Goal: Obtain resource: Download file/media

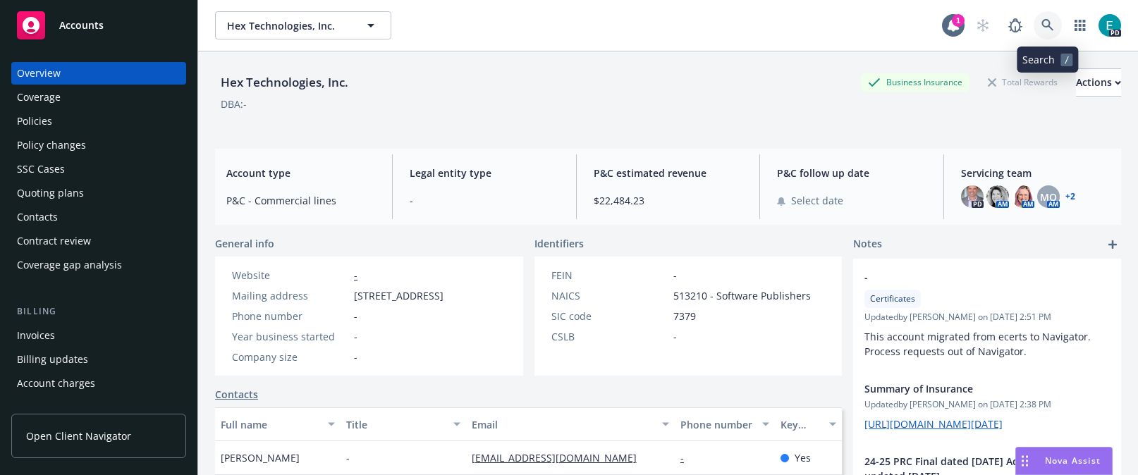
click at [1051, 22] on icon at bounding box center [1047, 25] width 13 height 13
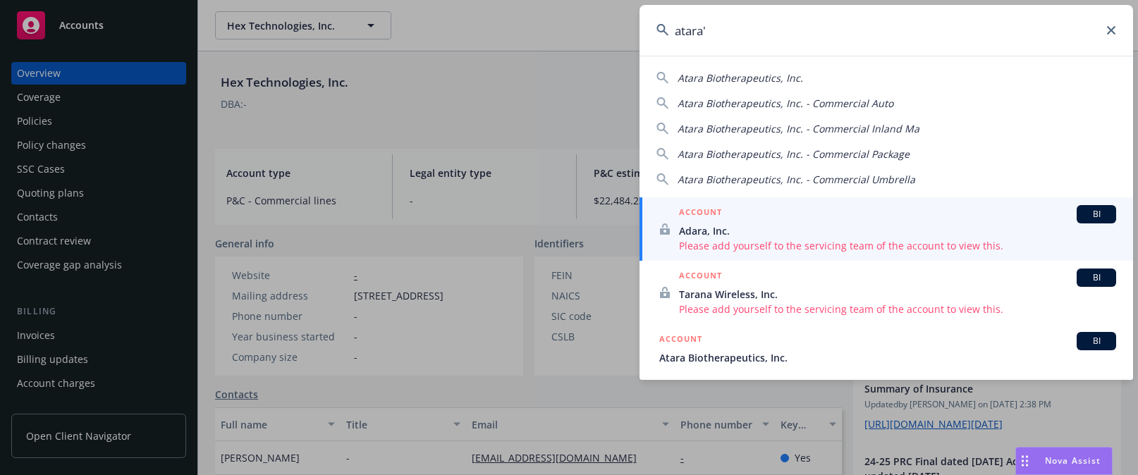
type input "atara"
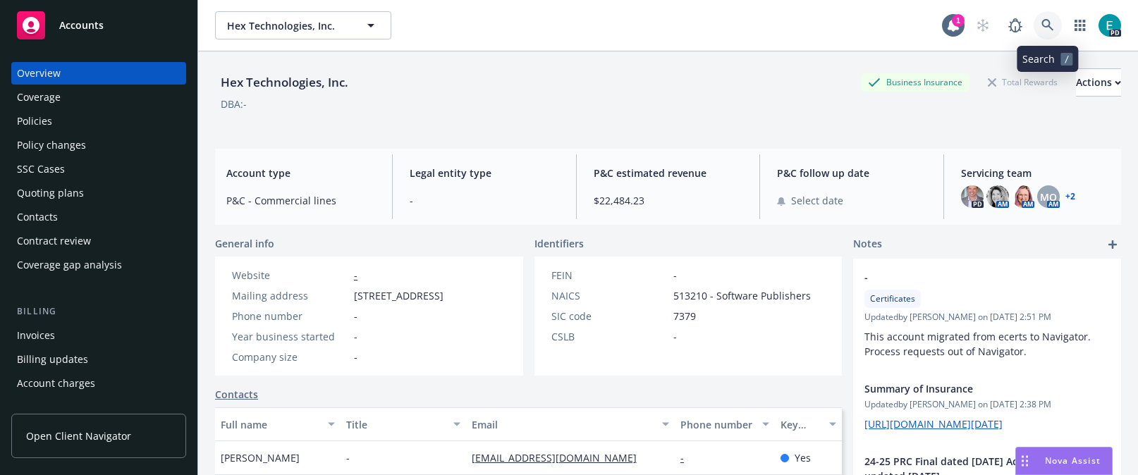
click at [1052, 22] on icon at bounding box center [1047, 25] width 13 height 13
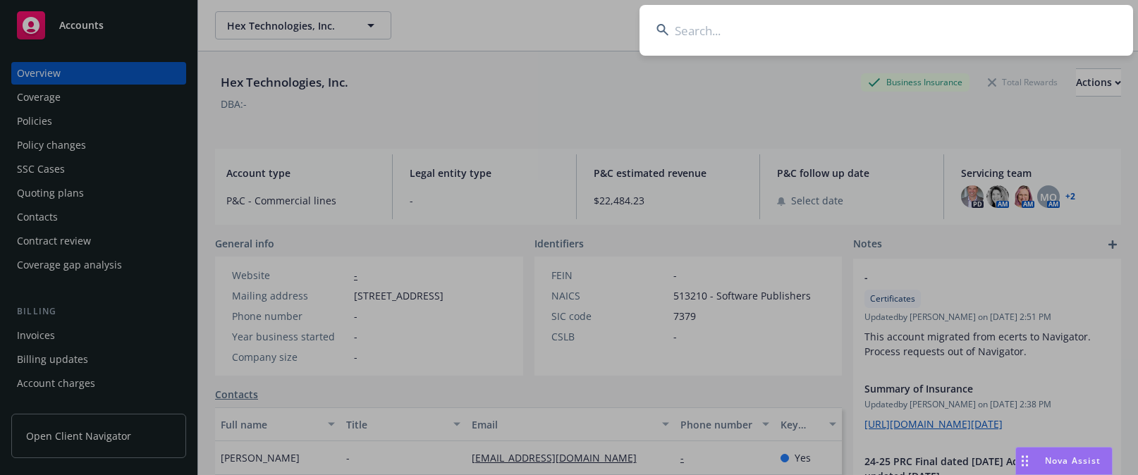
click at [740, 23] on input at bounding box center [887, 30] width 494 height 51
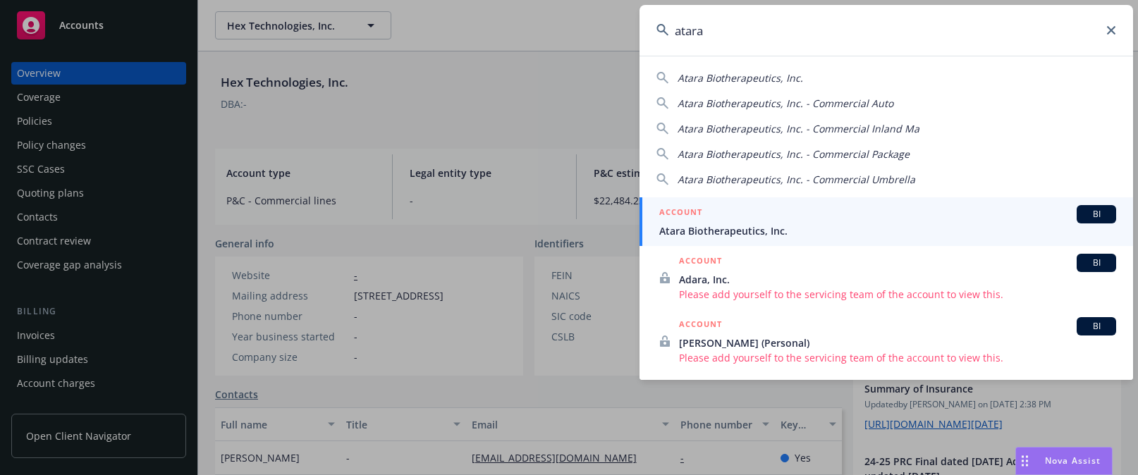
type input "atara"
click at [739, 228] on span "Atara Biotherapeutics, Inc." at bounding box center [887, 231] width 457 height 15
click at [739, 228] on div "Hex Technologies, Inc. Business Insurance Total Rewards Actions DBA: - Account …" at bounding box center [668, 280] width 906 height 458
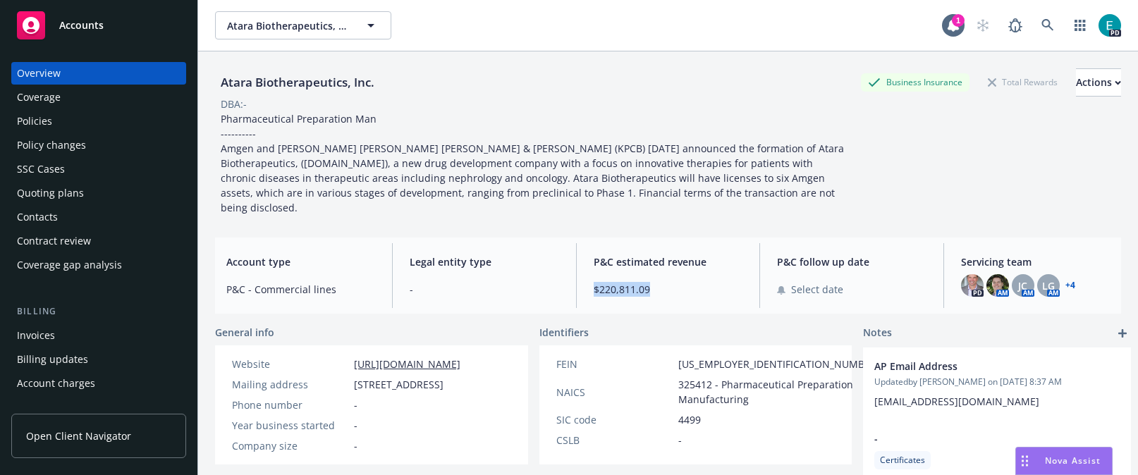
click at [56, 120] on div "Policies" at bounding box center [99, 121] width 164 height 23
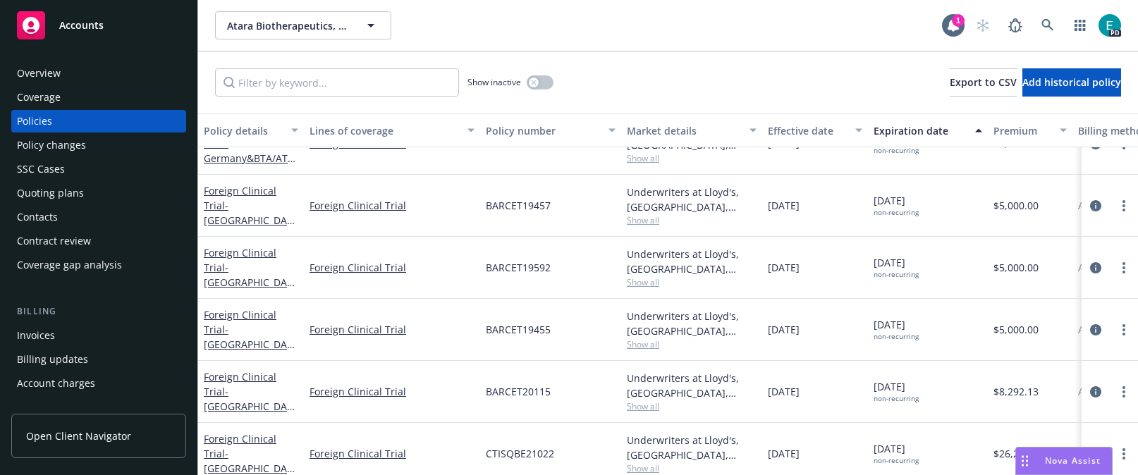
scroll to position [1230, 0]
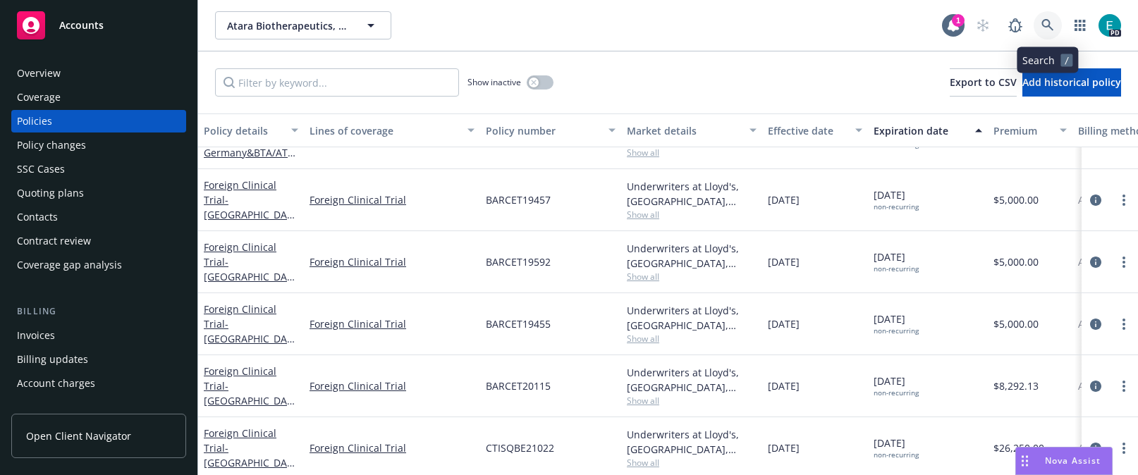
click at [1041, 20] on icon at bounding box center [1047, 25] width 13 height 13
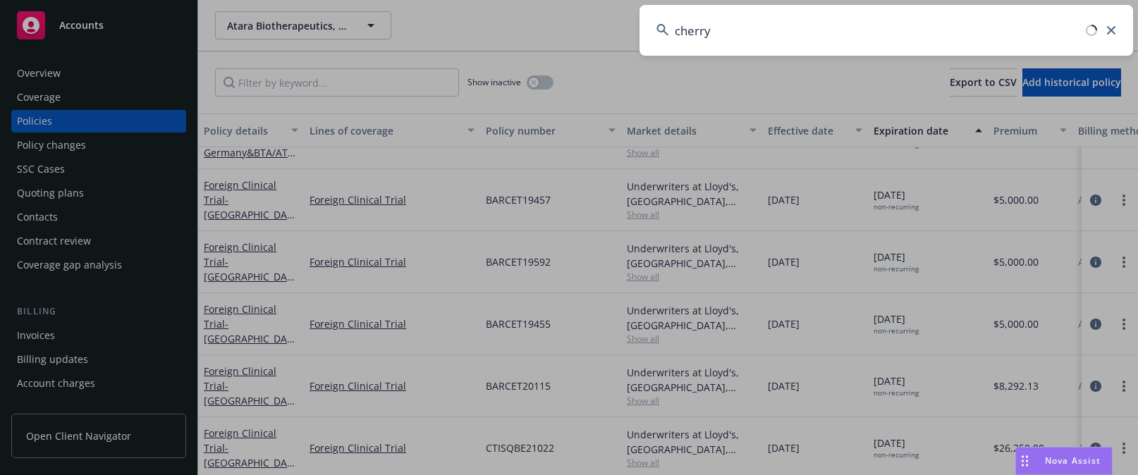
type input "cherry"
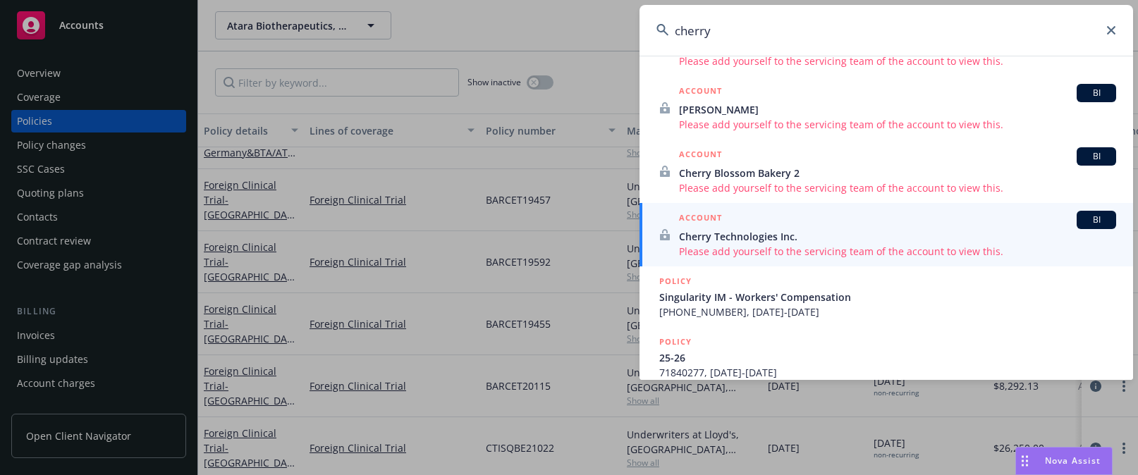
scroll to position [271, 0]
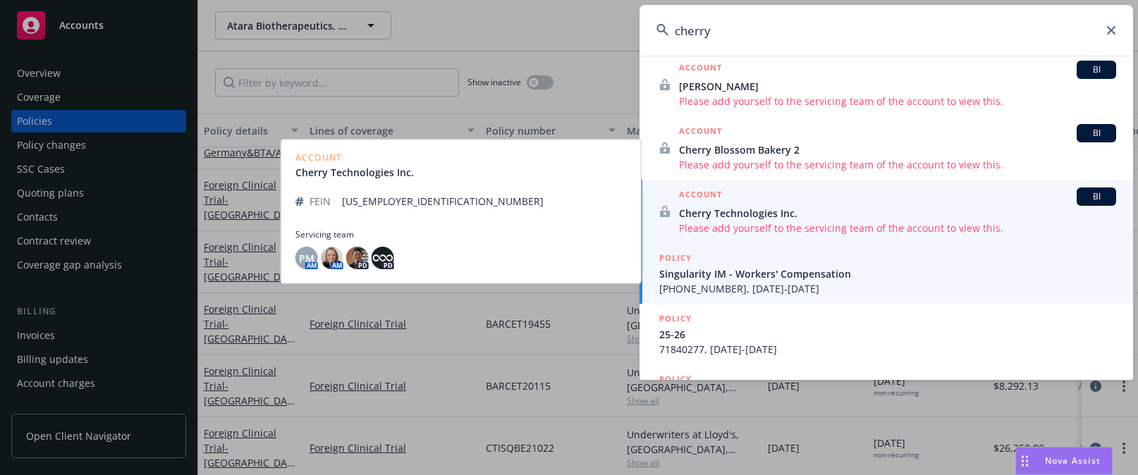
click at [699, 267] on span "Singularity IM - Workers' Compensation" at bounding box center [887, 274] width 457 height 15
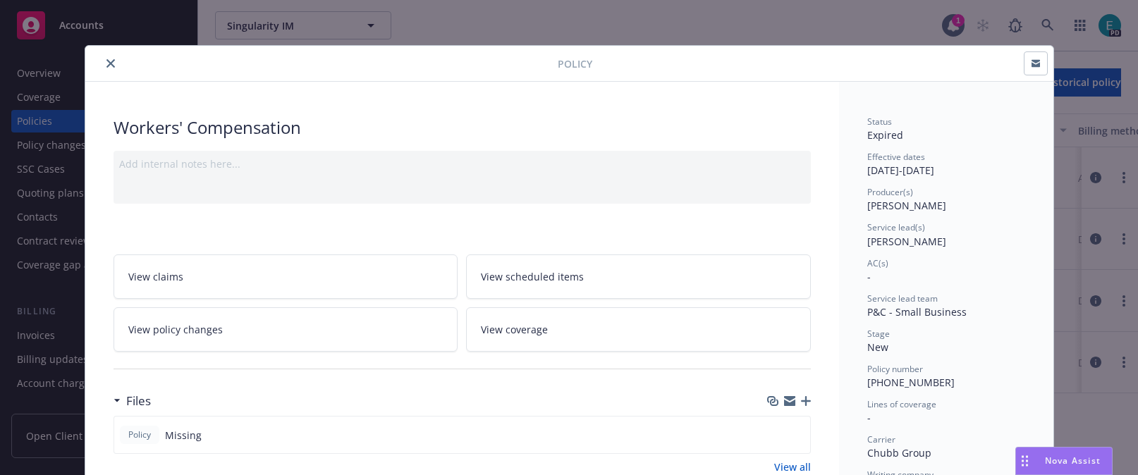
click at [105, 54] on div "Policy" at bounding box center [569, 64] width 968 height 36
click at [107, 61] on icon "close" at bounding box center [110, 63] width 8 height 8
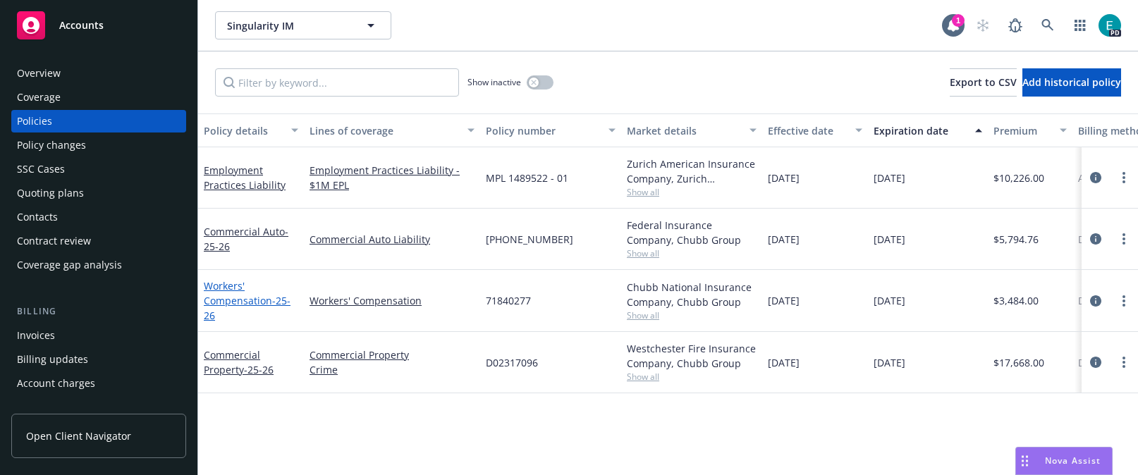
click at [216, 300] on link "Workers' Compensation - 25-26" at bounding box center [247, 300] width 87 height 43
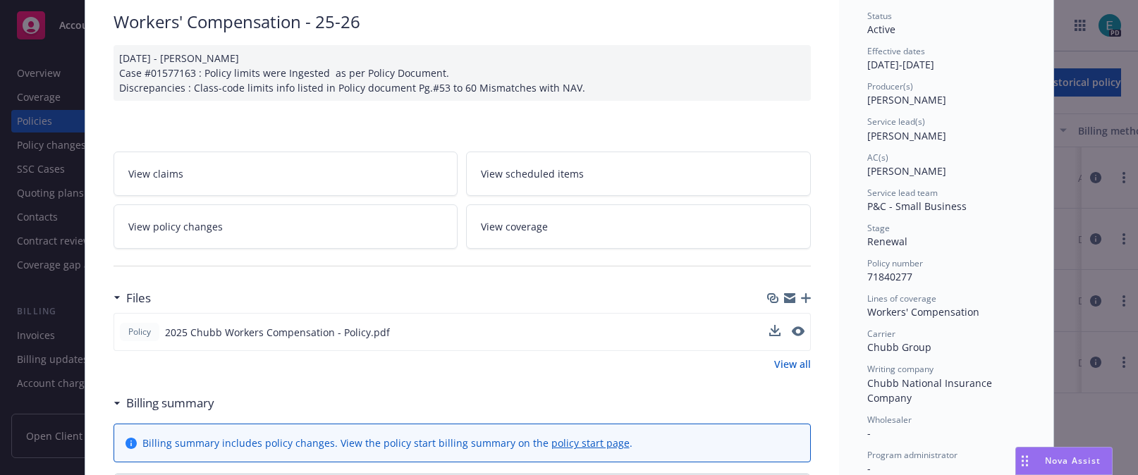
scroll to position [111, 0]
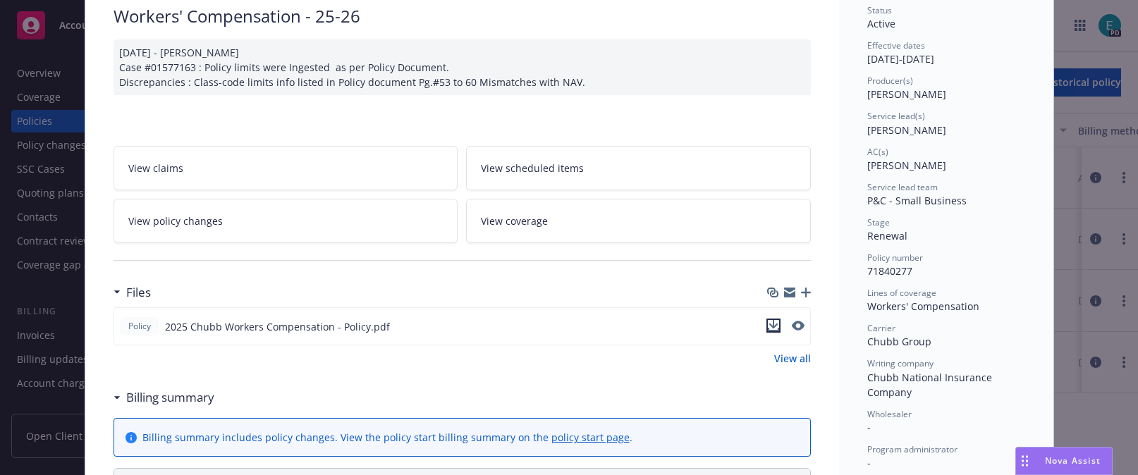
click at [776, 325] on icon "download file" at bounding box center [773, 324] width 9 height 8
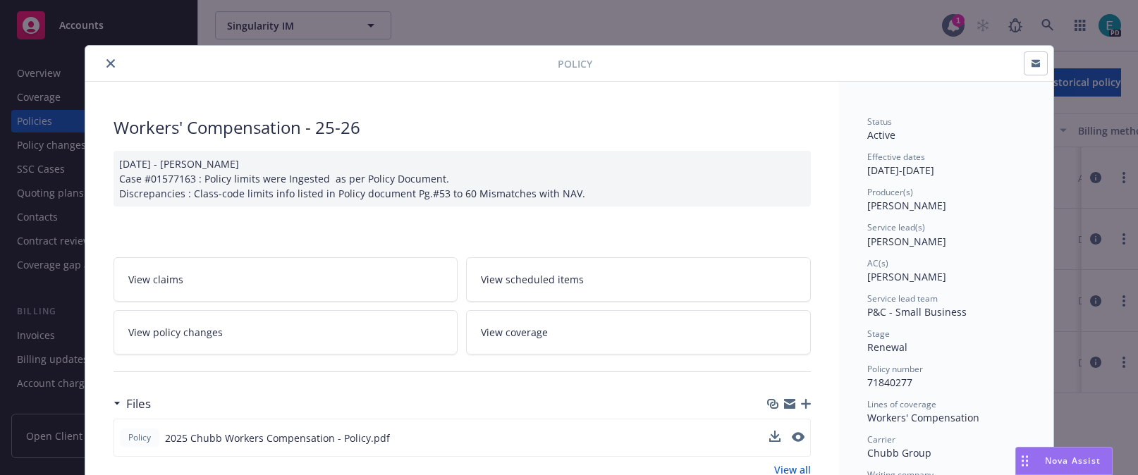
click at [109, 60] on icon "close" at bounding box center [110, 63] width 8 height 8
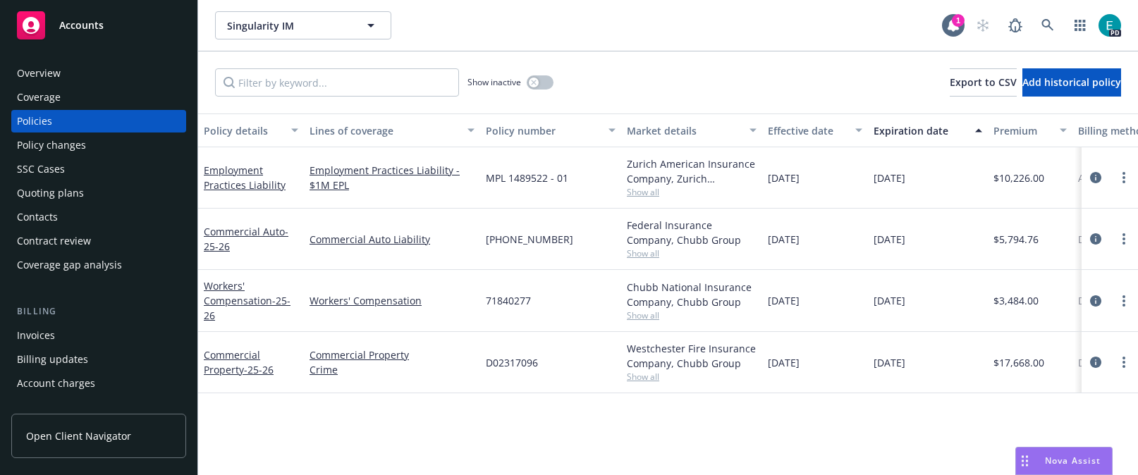
drag, startPoint x: 652, startPoint y: 378, endPoint x: 593, endPoint y: 363, distance: 60.4
click at [652, 378] on span "Show all" at bounding box center [692, 377] width 130 height 12
drag, startPoint x: 390, startPoint y: 379, endPoint x: 371, endPoint y: 376, distance: 19.2
click at [390, 379] on div "Commercial Property Crime" at bounding box center [392, 362] width 176 height 61
click at [238, 352] on link "Commercial Property - 25-26" at bounding box center [239, 362] width 70 height 28
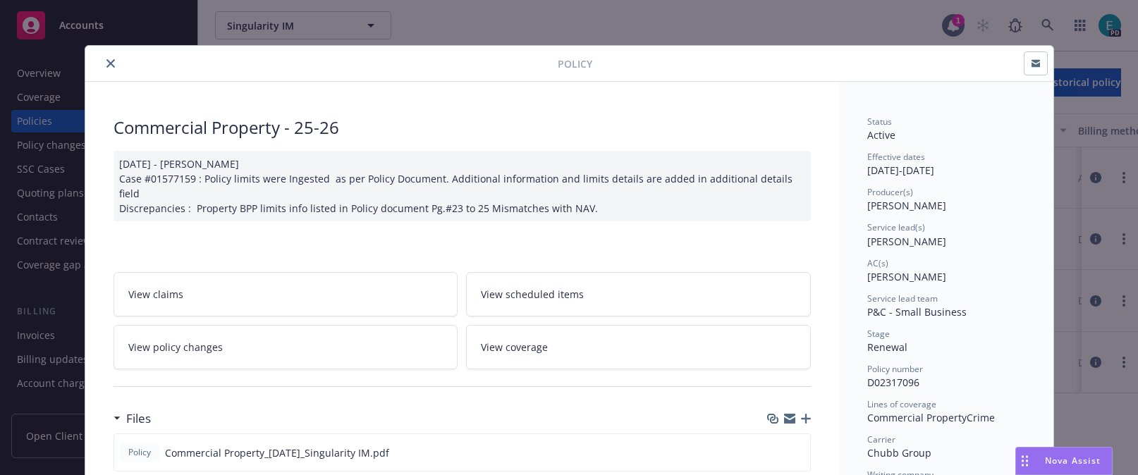
scroll to position [78, 0]
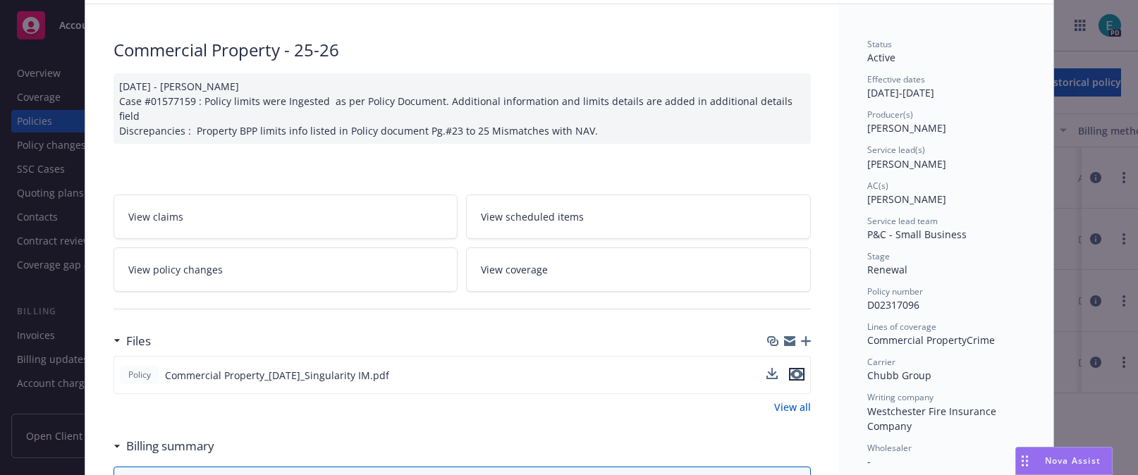
drag, startPoint x: 798, startPoint y: 358, endPoint x: 747, endPoint y: 358, distance: 50.1
click at [797, 369] on icon "preview file" at bounding box center [796, 374] width 13 height 10
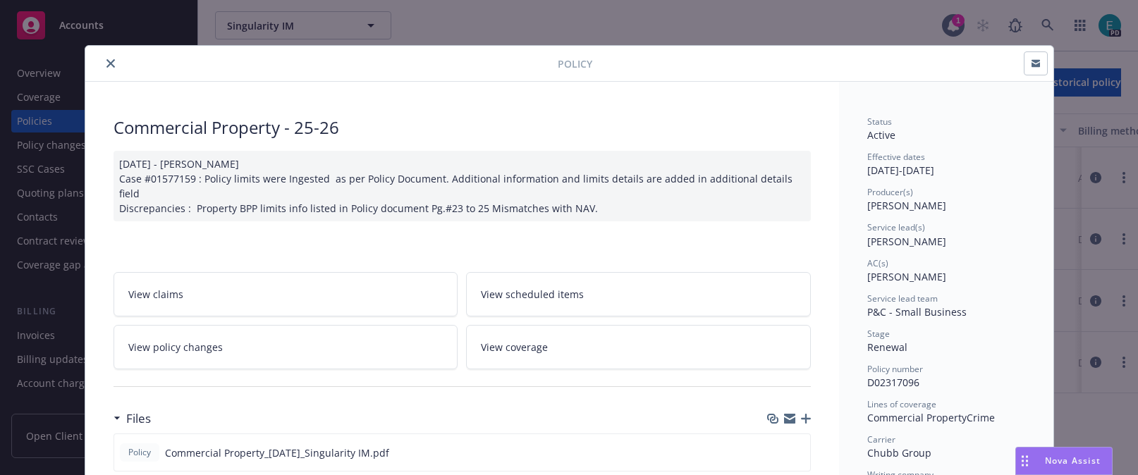
click at [107, 63] on icon "close" at bounding box center [110, 63] width 8 height 8
